Goal: Information Seeking & Learning: Learn about a topic

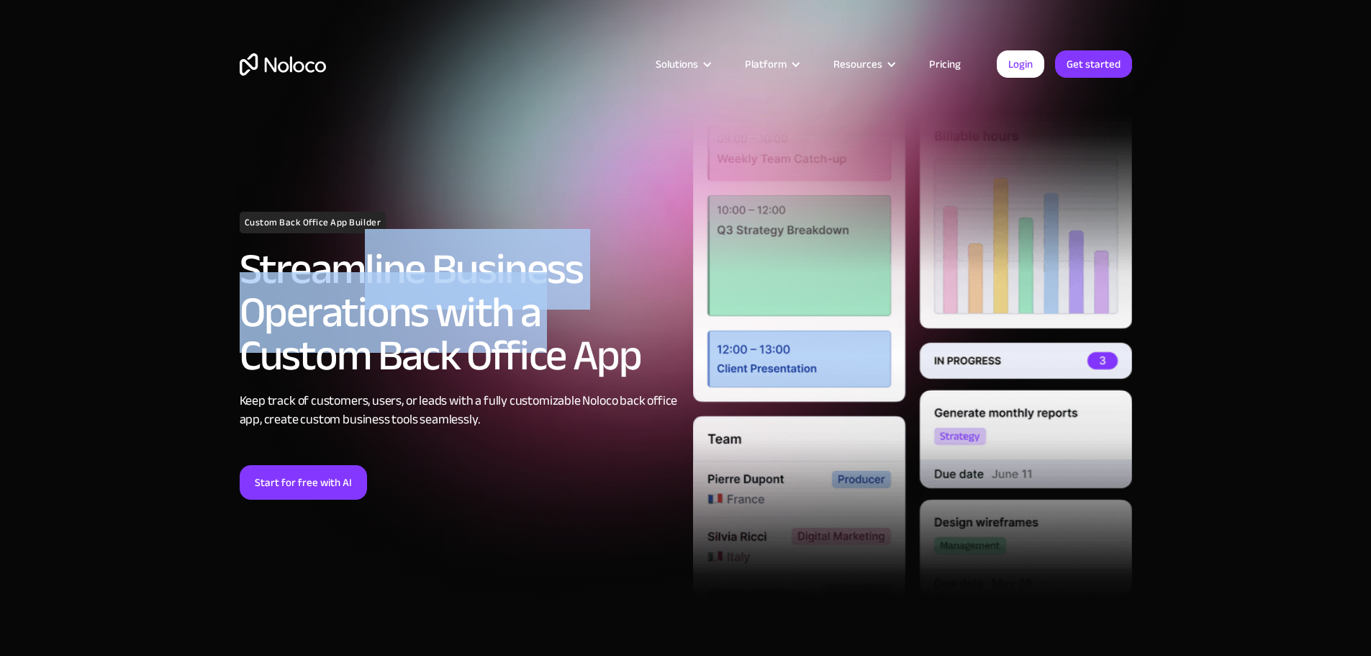
click at [543, 351] on h2 "Streamline Business Operations with a Custom Back Office App" at bounding box center [459, 313] width 439 height 130
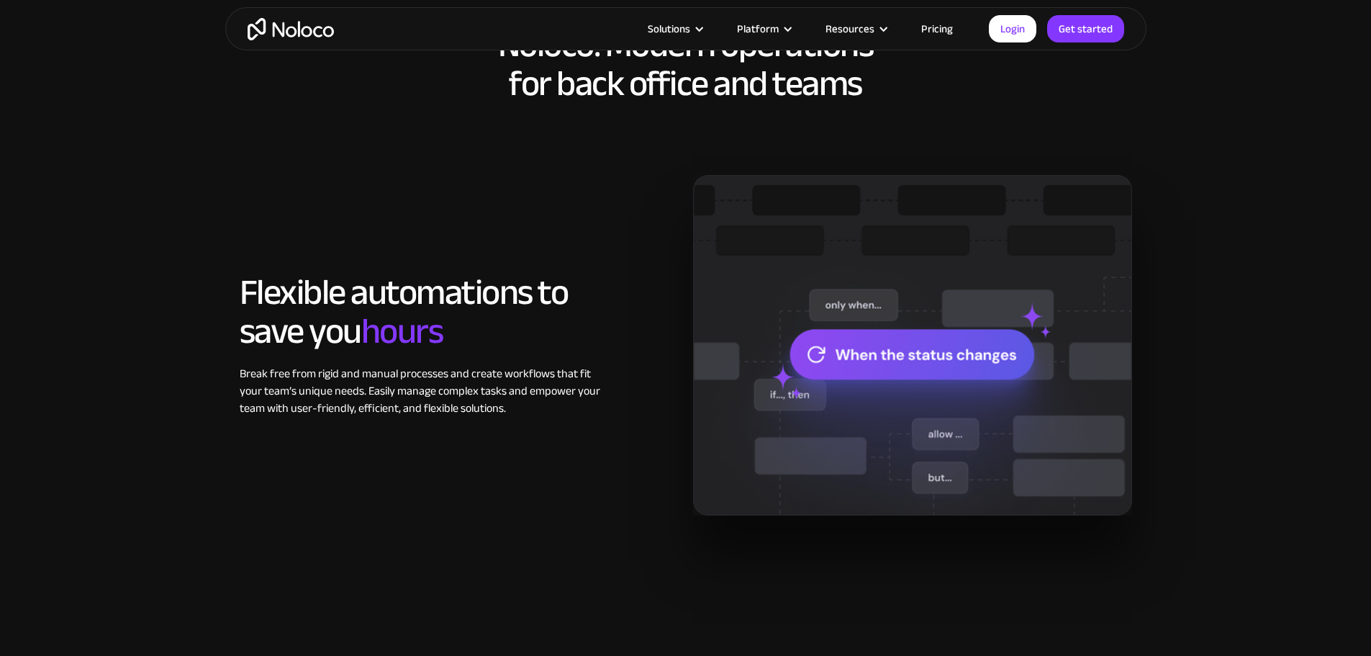
scroll to position [1008, 0]
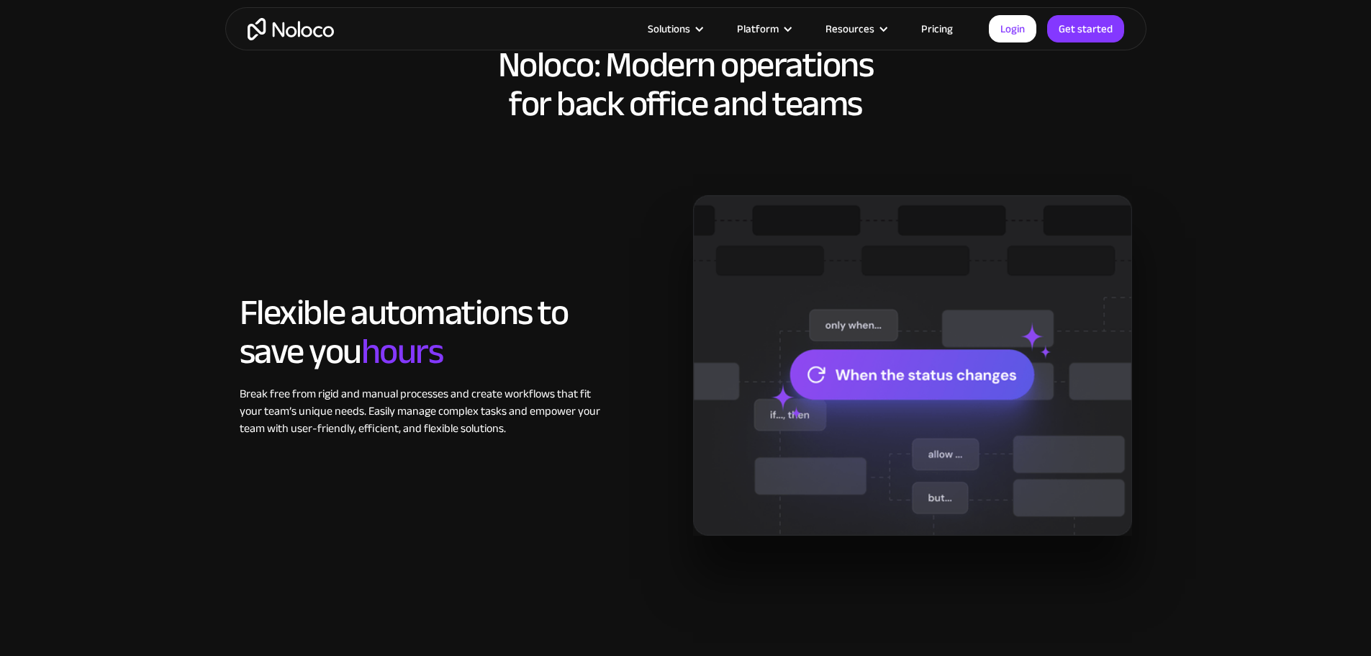
click at [935, 21] on link "Pricing" at bounding box center [937, 28] width 68 height 19
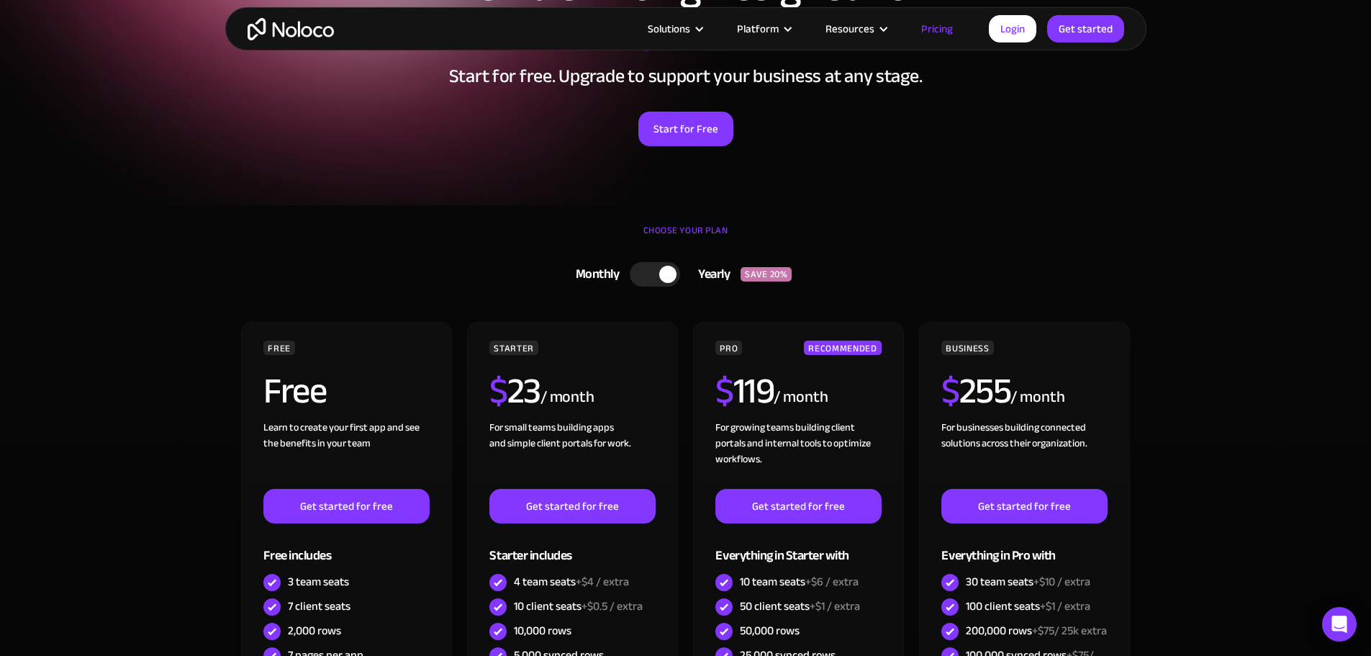
scroll to position [216, 0]
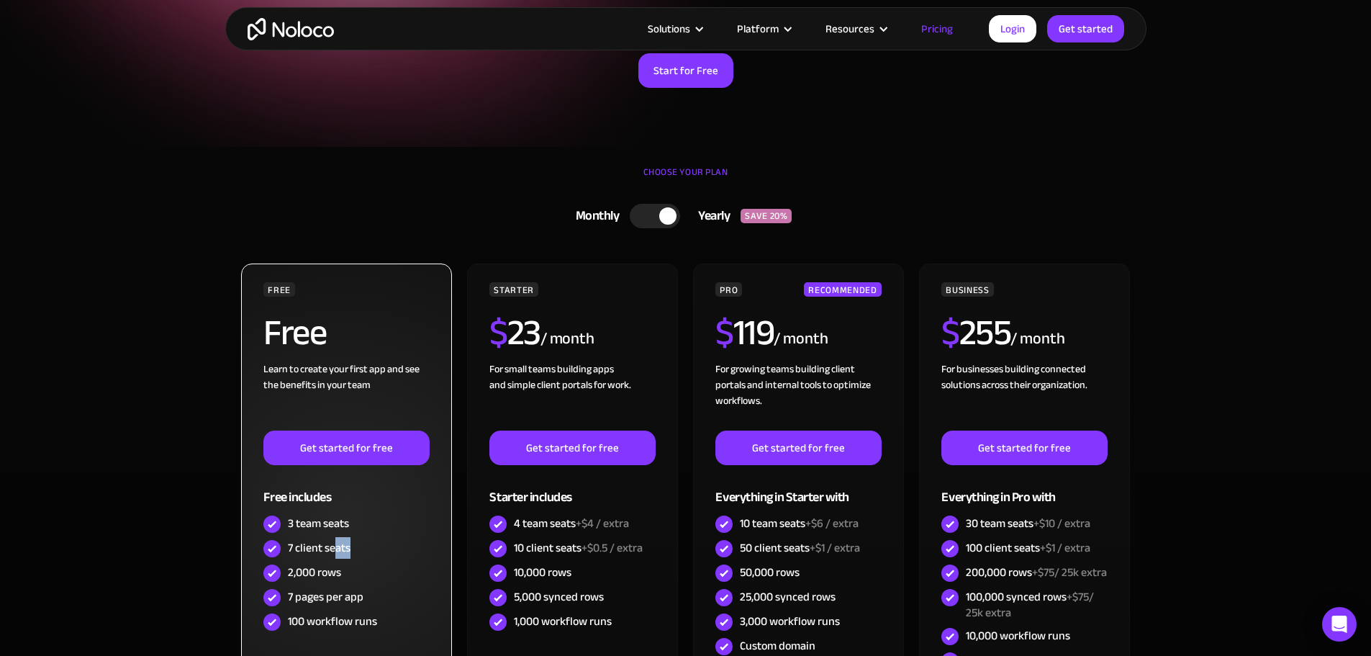
drag, startPoint x: 335, startPoint y: 559, endPoint x: 356, endPoint y: 578, distance: 28.6
click at [349, 556] on div "7 client seats" at bounding box center [346, 548] width 166 height 24
drag, startPoint x: 328, startPoint y: 589, endPoint x: 345, endPoint y: 574, distance: 22.4
click at [342, 574] on div "FREE Free Learn to create your first app and see the benefits in your team ‍ Ge…" at bounding box center [346, 458] width 166 height 352
click at [363, 602] on div "7 pages per app" at bounding box center [346, 597] width 166 height 24
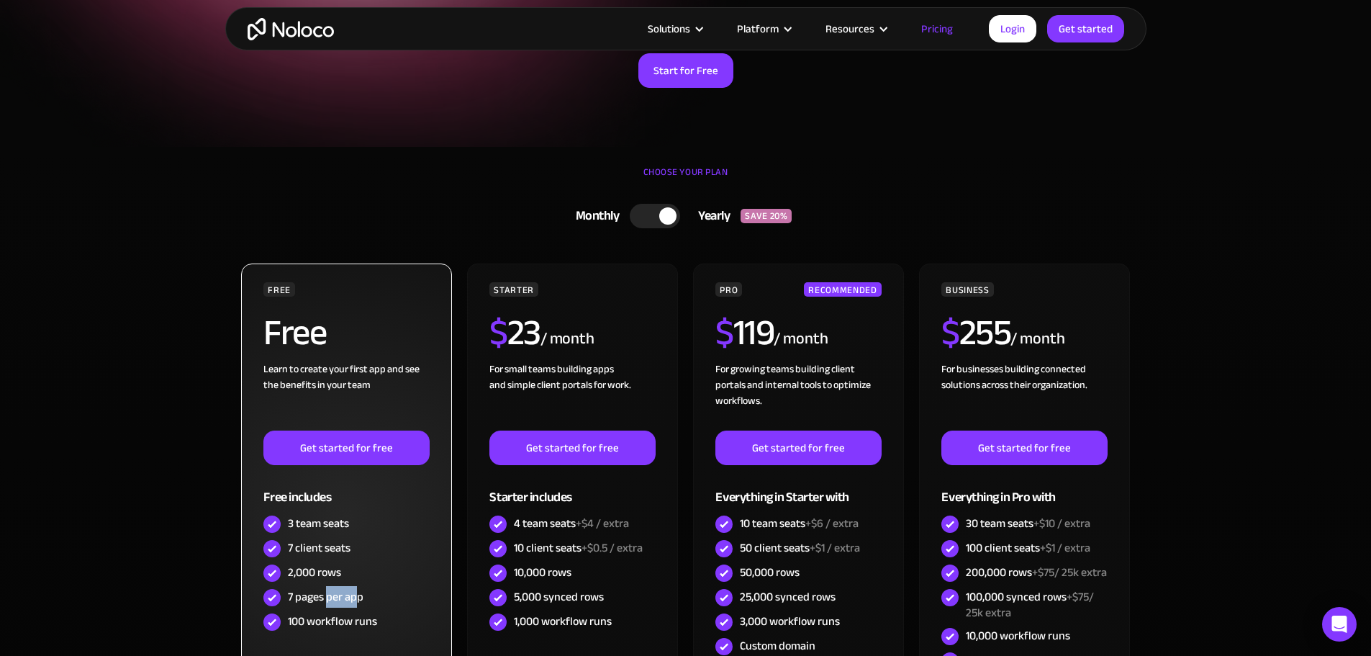
drag, startPoint x: 326, startPoint y: 587, endPoint x: 359, endPoint y: 593, distance: 33.6
click at [359, 593] on div "7 pages per app" at bounding box center [326, 597] width 76 height 16
drag, startPoint x: 348, startPoint y: 627, endPoint x: 369, endPoint y: 625, distance: 21.7
click at [369, 625] on div "100 workflow runs" at bounding box center [332, 621] width 89 height 16
drag, startPoint x: 291, startPoint y: 375, endPoint x: 420, endPoint y: 378, distance: 128.9
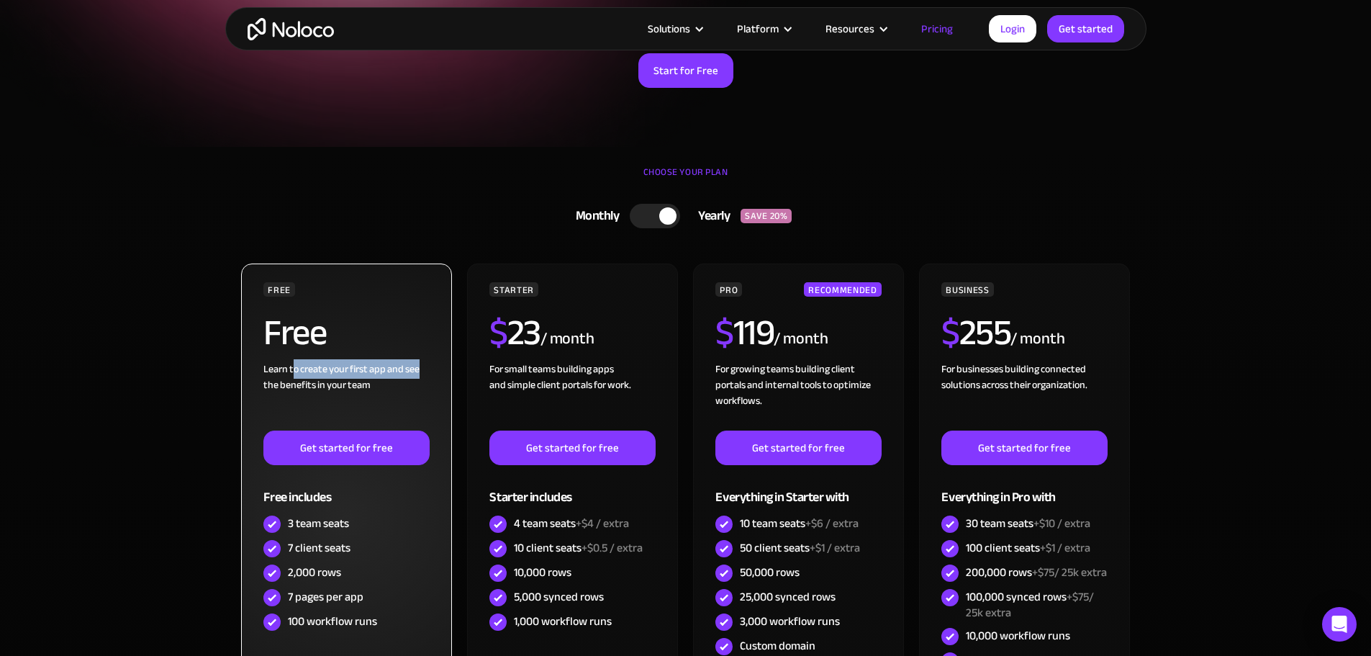
click at [420, 378] on div "Learn to create your first app and see the benefits in your team ‍" at bounding box center [346, 395] width 166 height 69
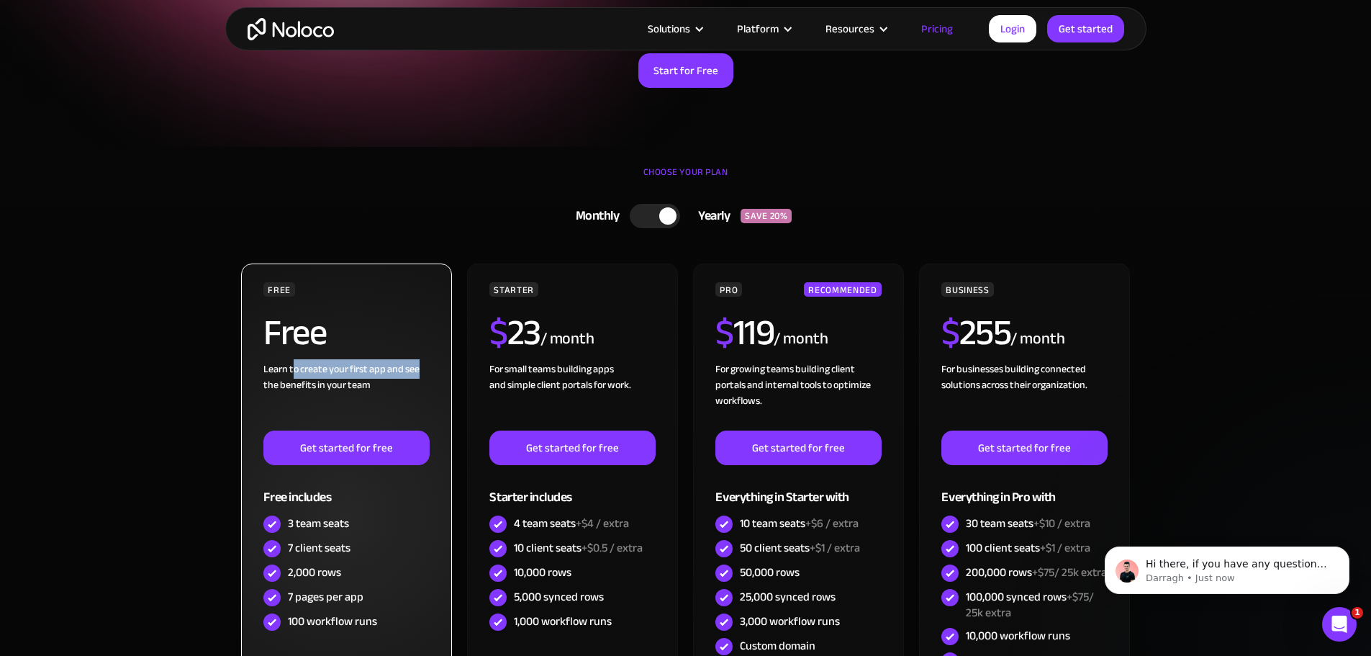
scroll to position [0, 0]
drag, startPoint x: 332, startPoint y: 386, endPoint x: 392, endPoint y: 392, distance: 60.7
click at [392, 392] on div "Learn to create your first app and see the benefits in your team ‍" at bounding box center [346, 395] width 166 height 69
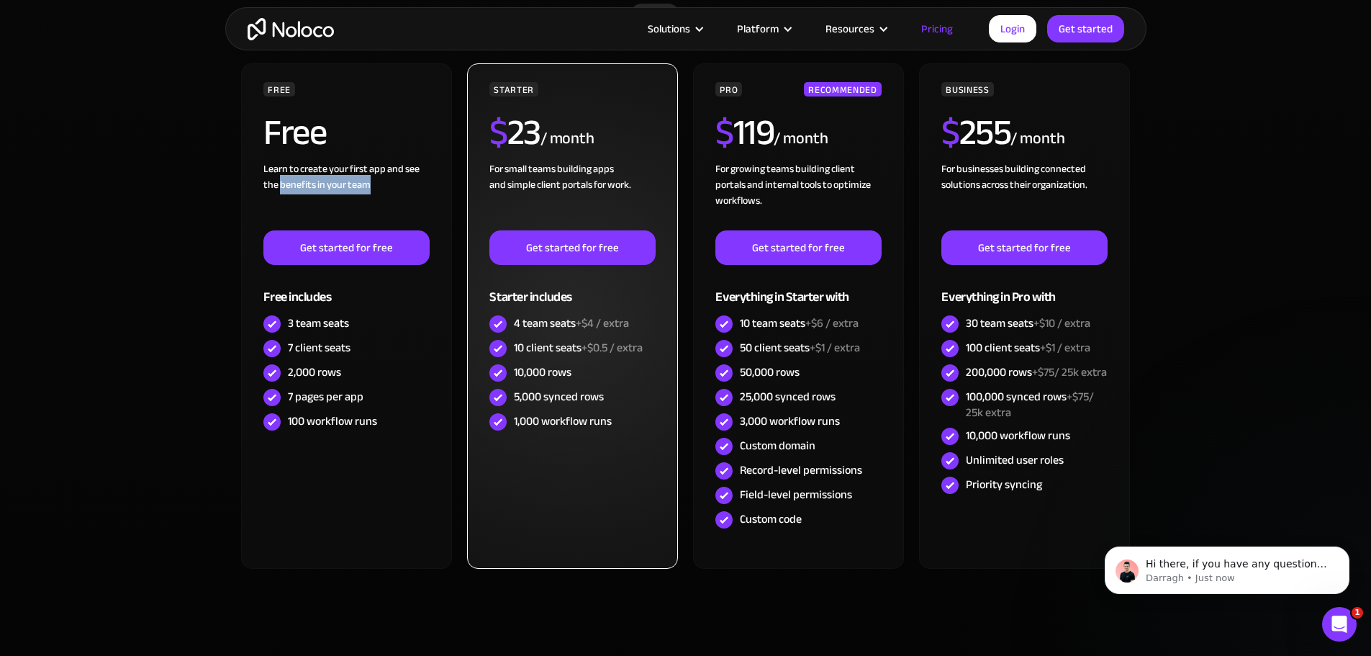
scroll to position [504, 0]
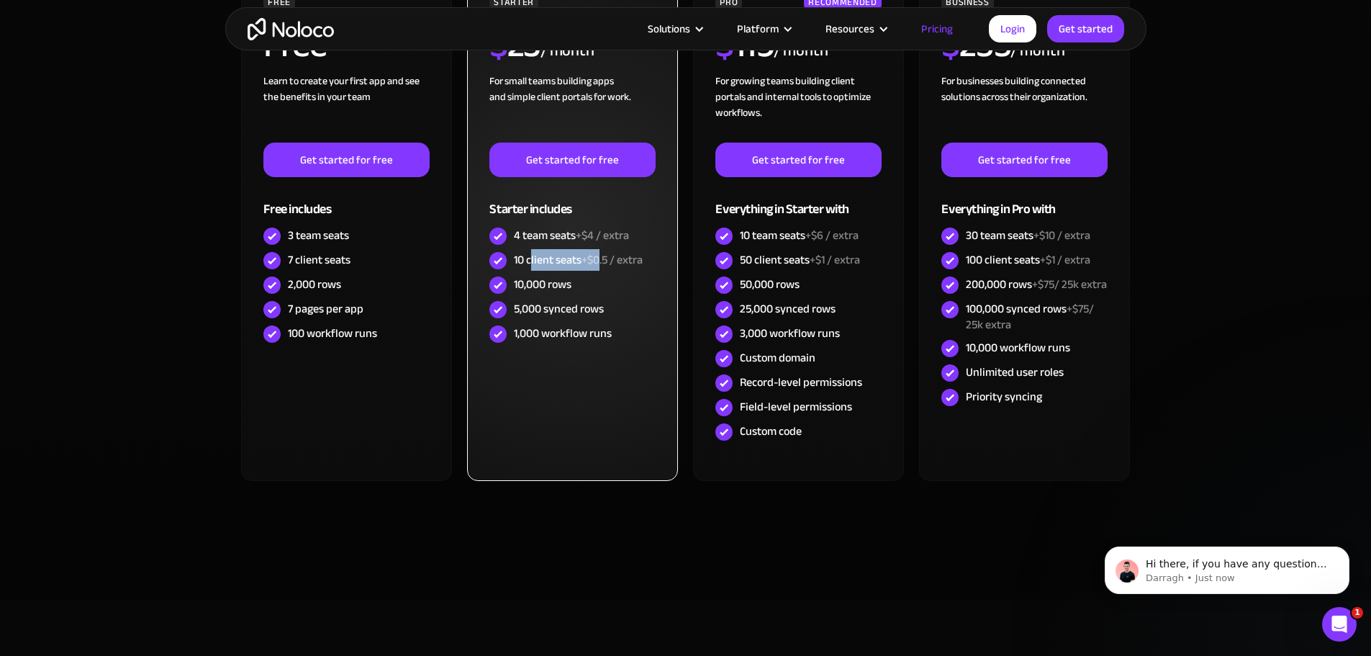
drag, startPoint x: 530, startPoint y: 256, endPoint x: 600, endPoint y: 263, distance: 70.3
click at [600, 263] on div "10 client seats +$0.5 / extra" at bounding box center [578, 260] width 129 height 16
drag, startPoint x: 546, startPoint y: 291, endPoint x: 581, endPoint y: 281, distance: 36.9
click at [581, 281] on div "10,000 rows" at bounding box center [572, 285] width 166 height 24
drag, startPoint x: 567, startPoint y: 307, endPoint x: 586, endPoint y: 307, distance: 18.7
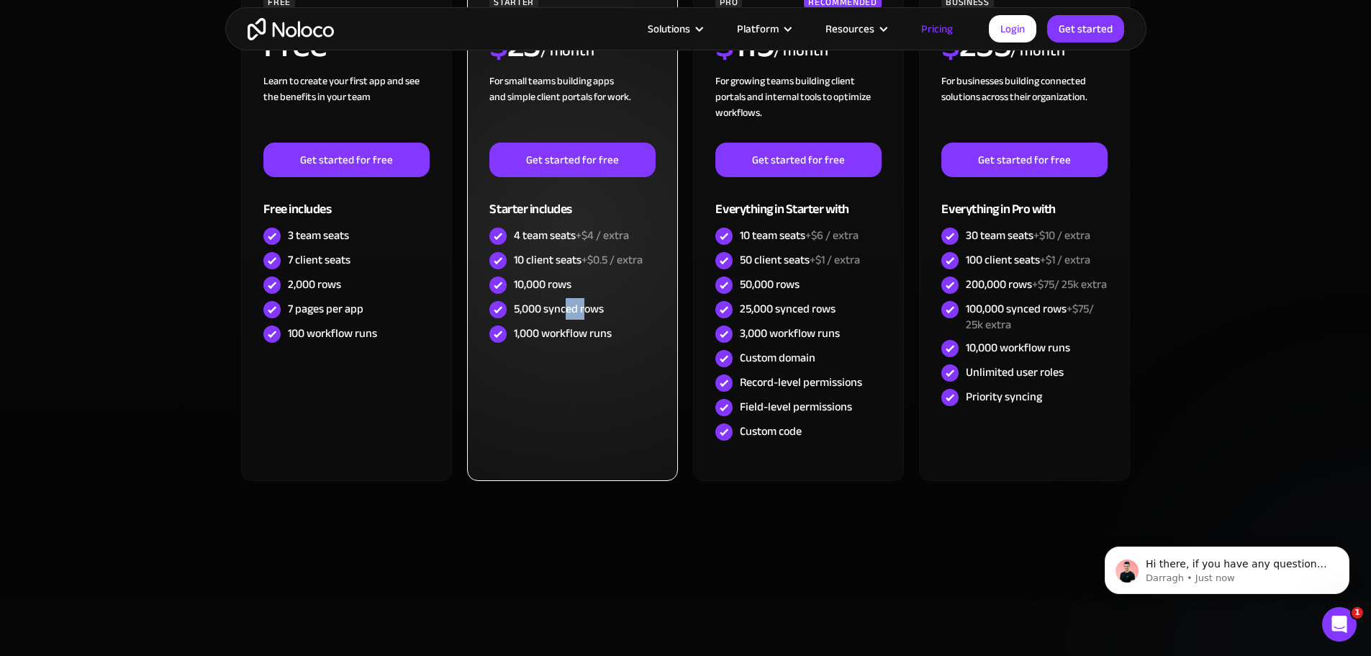
click at [586, 307] on div "5,000 synced rows" at bounding box center [559, 309] width 90 height 16
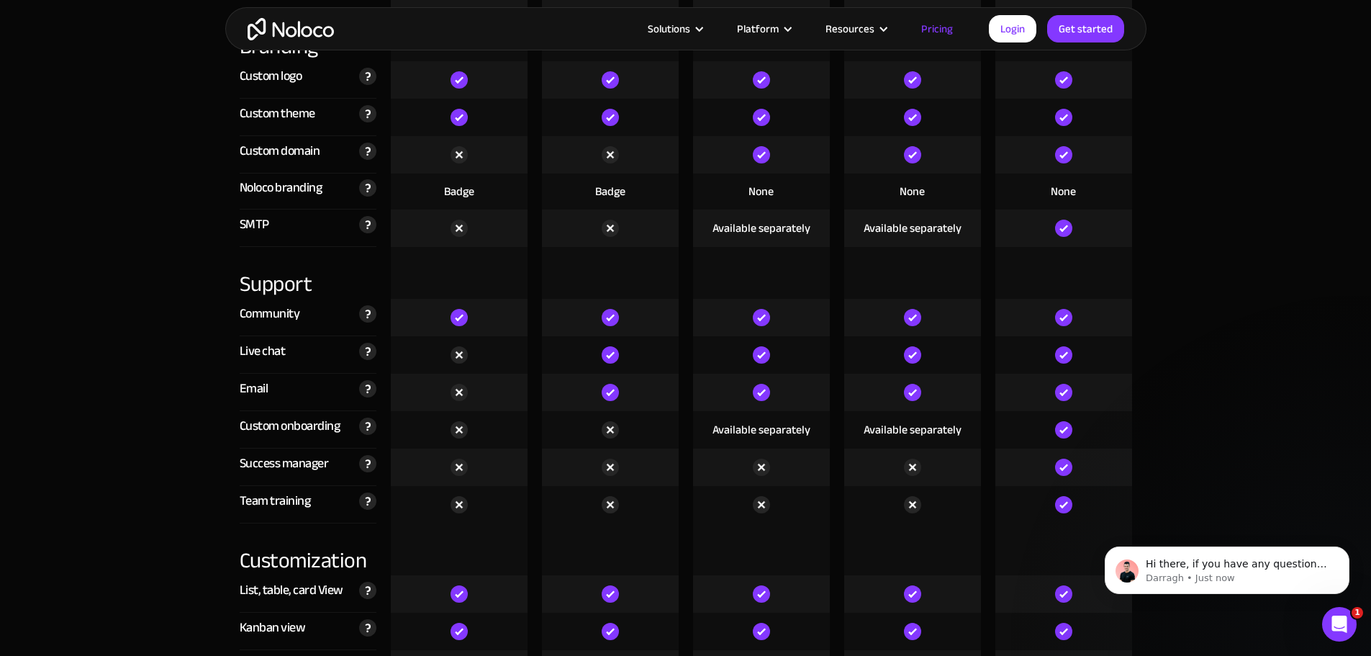
scroll to position [3455, 0]
